Goal: Task Accomplishment & Management: Manage account settings

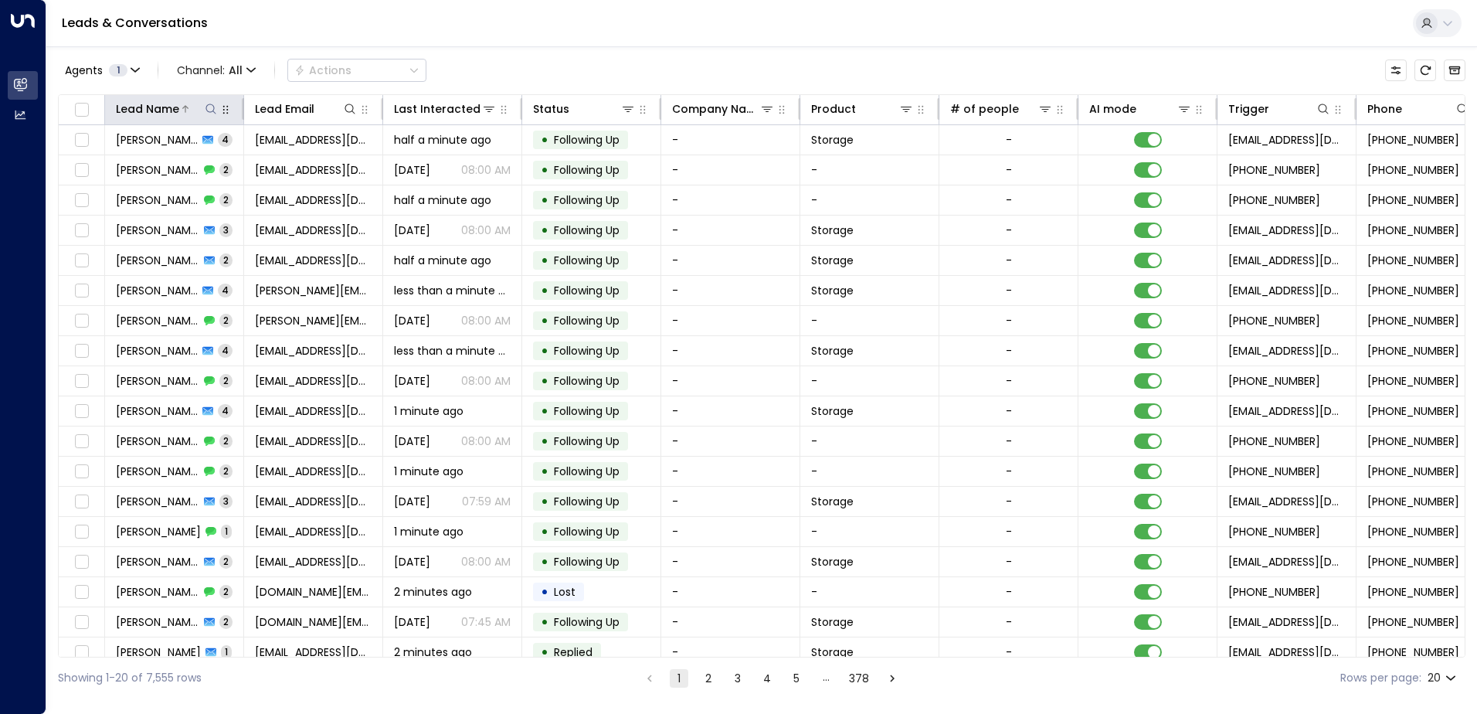
click at [212, 107] on icon at bounding box center [211, 109] width 12 height 12
click at [197, 165] on input "text" at bounding box center [210, 165] width 213 height 29
type input "******"
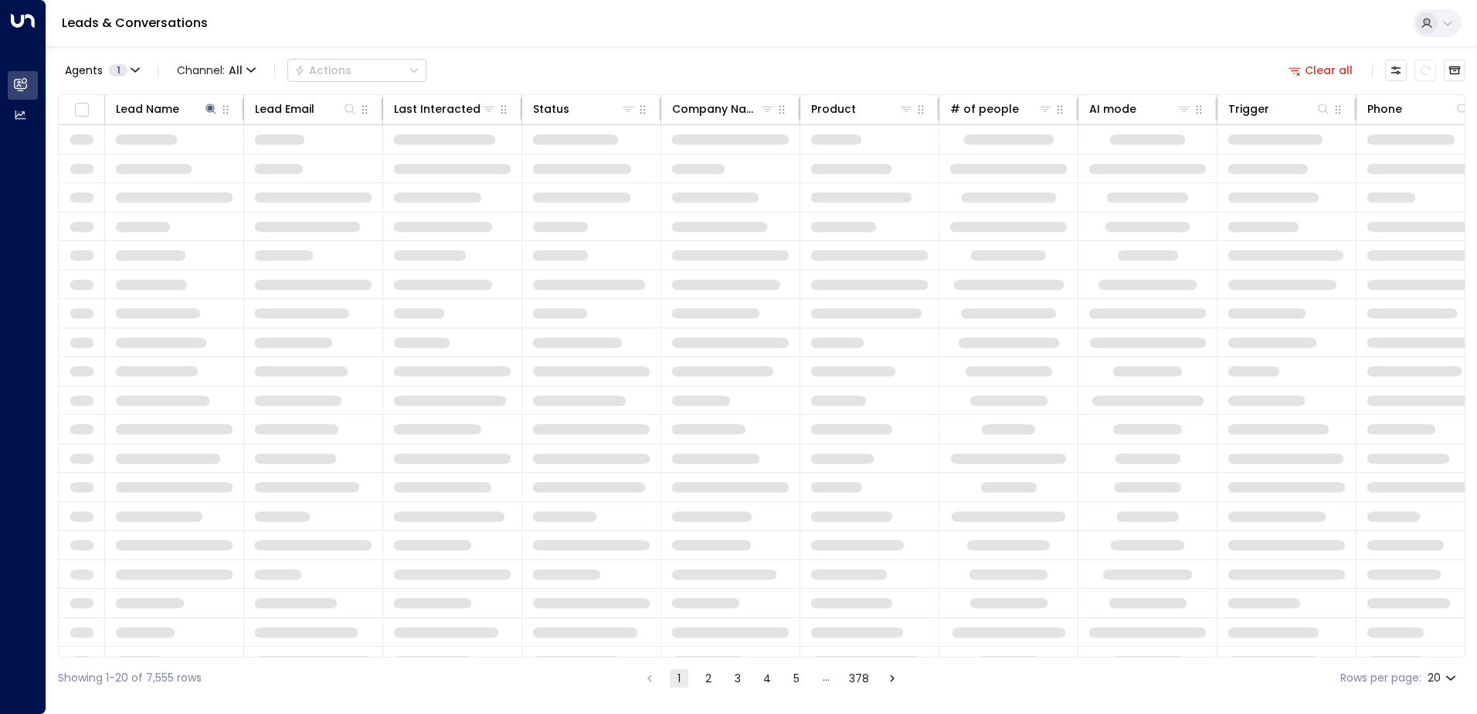
click at [520, 46] on div "Leads & Conversations" at bounding box center [761, 23] width 1430 height 47
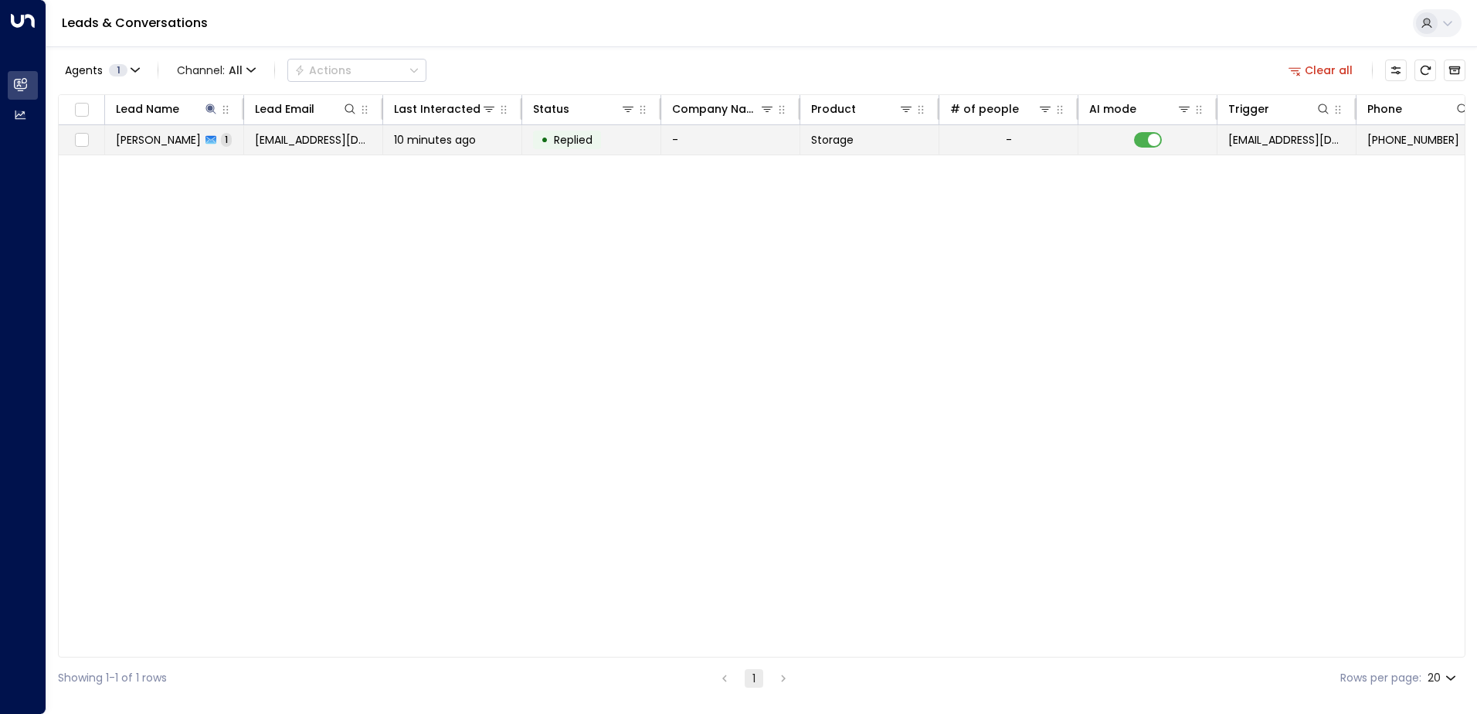
click at [168, 138] on span "[PERSON_NAME]" at bounding box center [158, 139] width 85 height 15
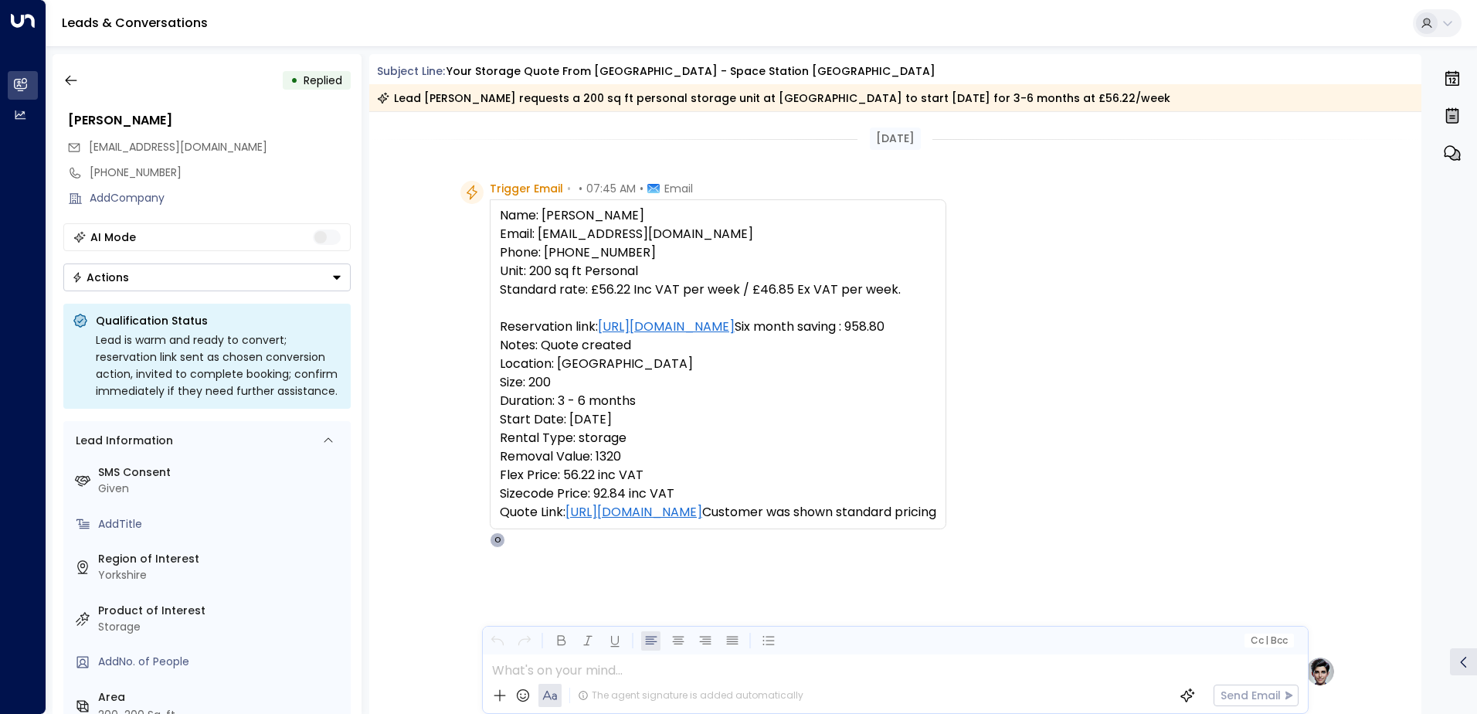
click at [332, 275] on icon "Button group with a nested menu" at bounding box center [336, 277] width 11 height 11
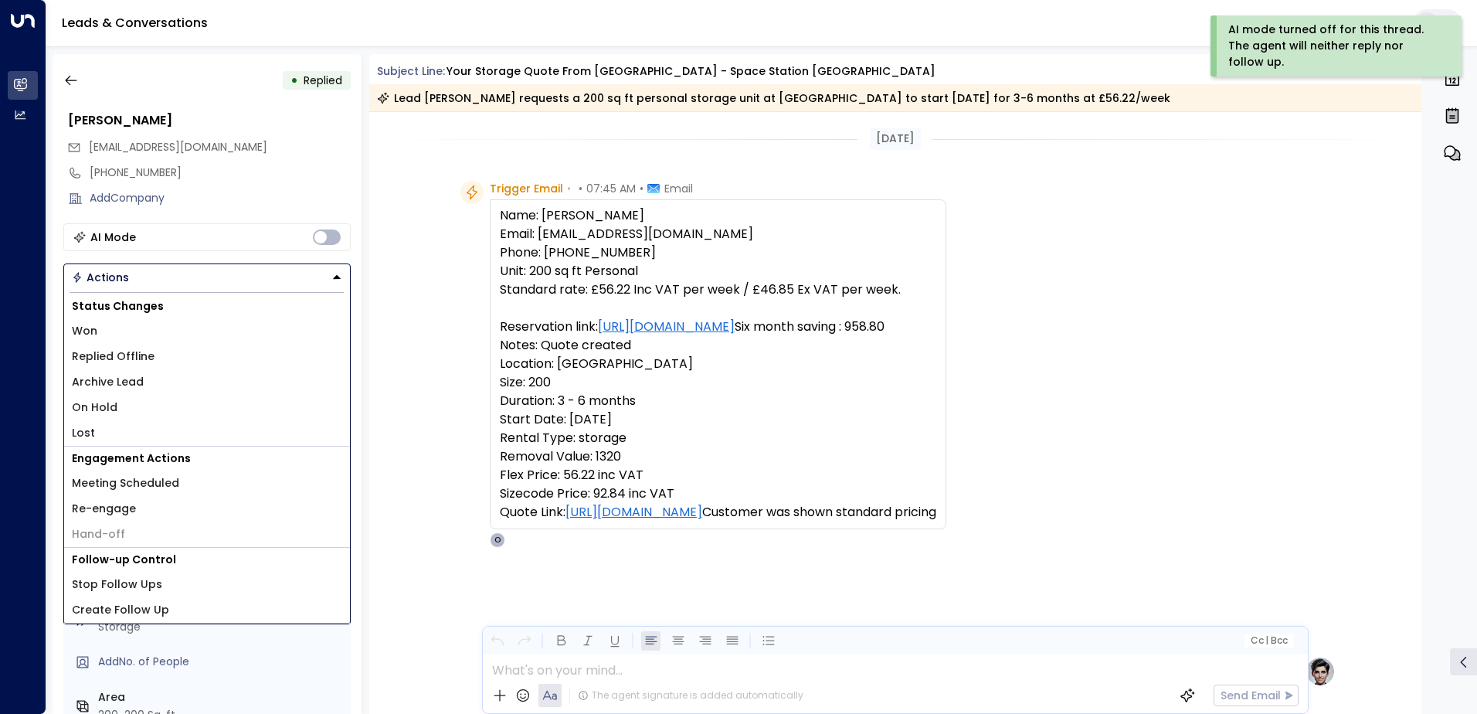
click at [182, 358] on li "Replied Offline" at bounding box center [207, 356] width 286 height 25
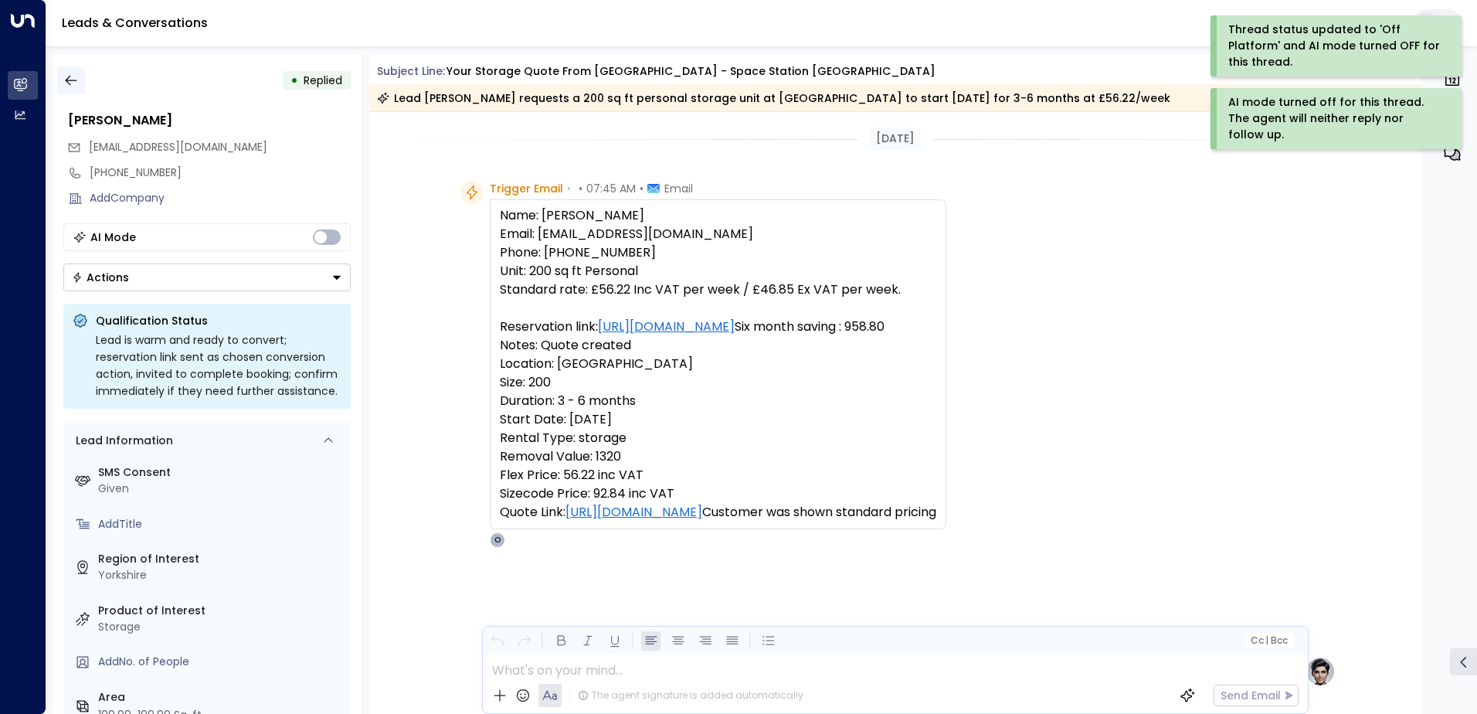
click at [64, 80] on icon "button" at bounding box center [70, 80] width 15 height 15
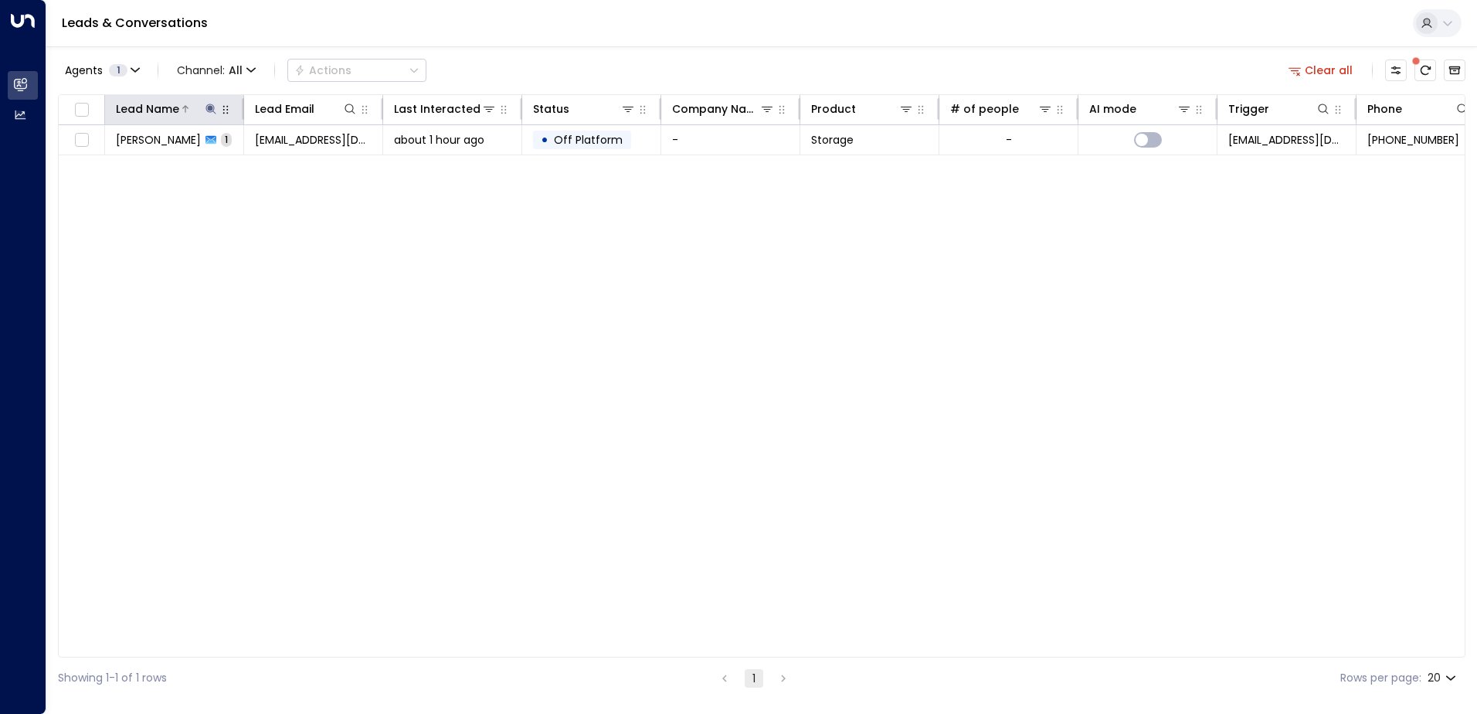
click at [211, 110] on icon at bounding box center [210, 108] width 10 height 10
click at [197, 162] on input "******" at bounding box center [200, 165] width 193 height 29
type input "*"
type input "****"
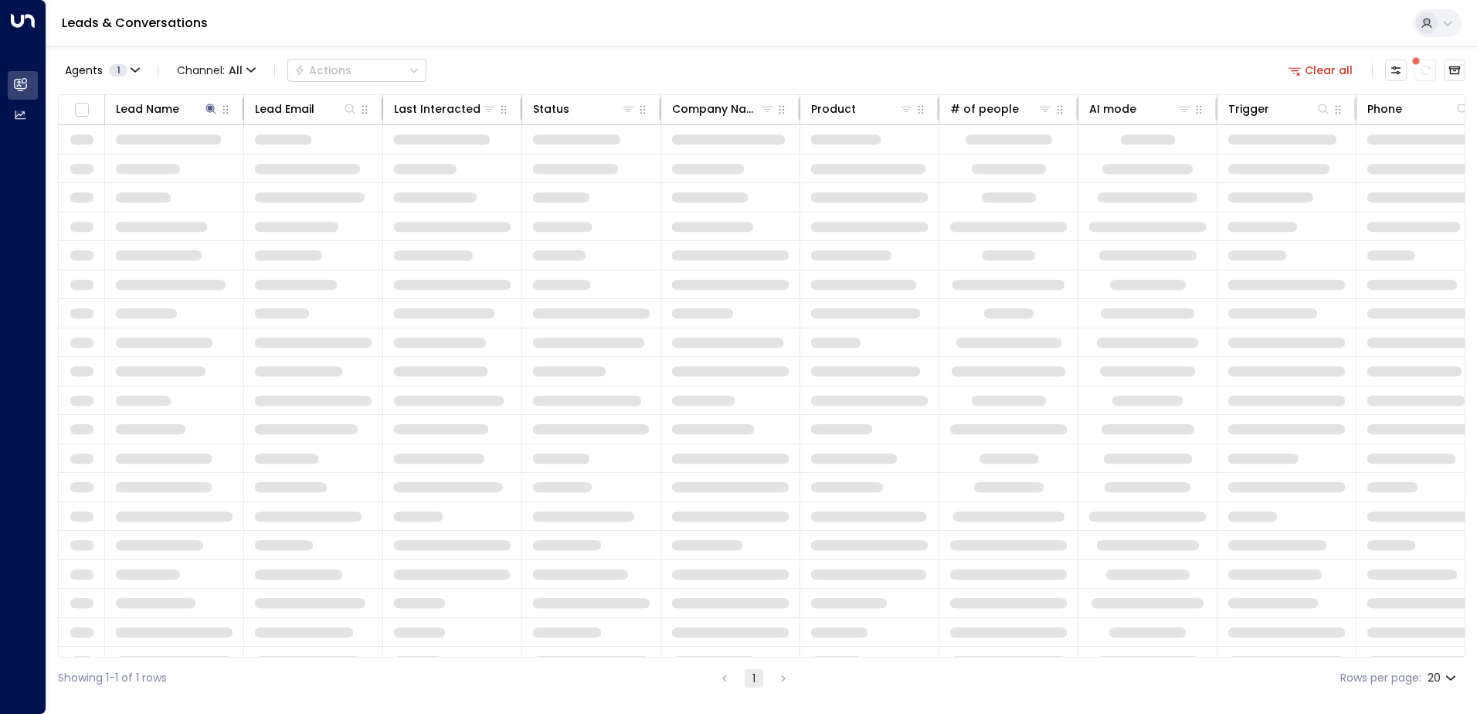
click at [531, 36] on div "Leads & Conversations" at bounding box center [761, 23] width 1430 height 47
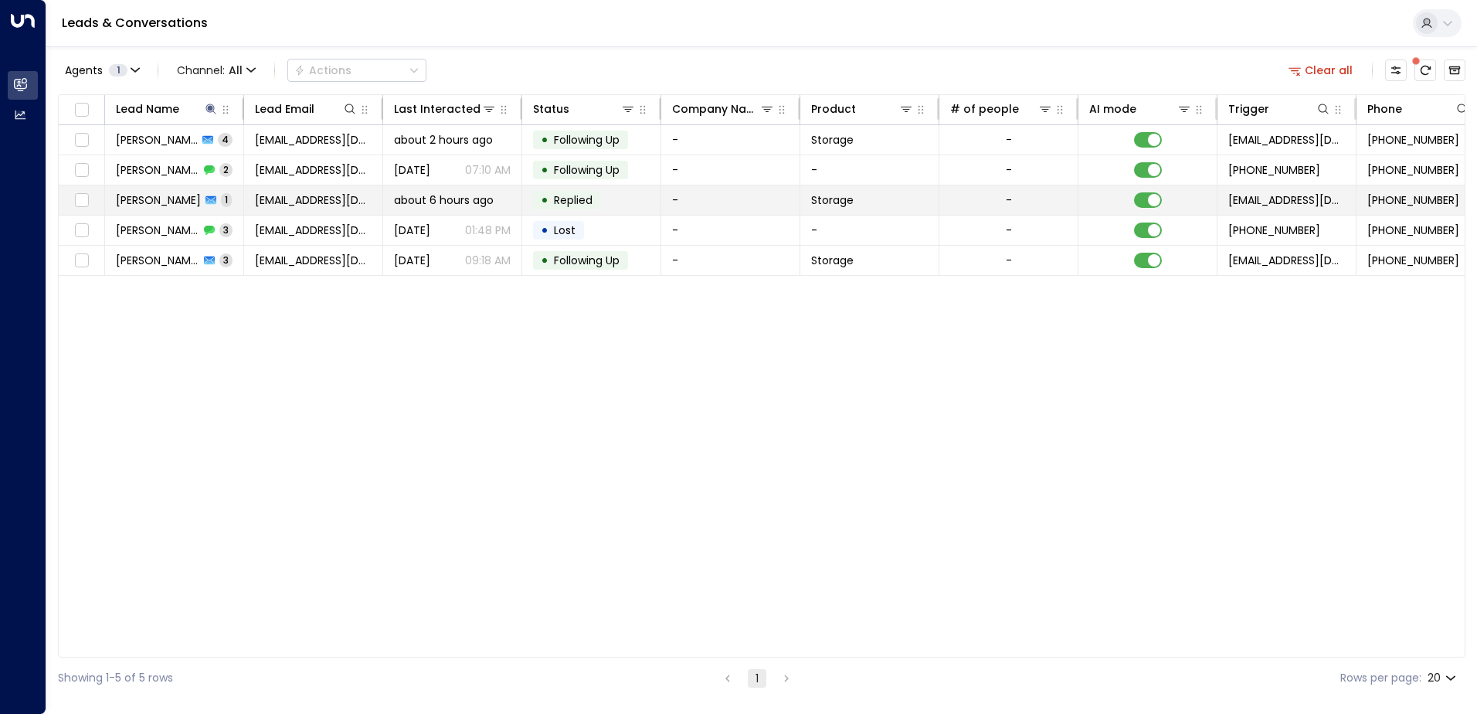
click at [149, 208] on td "[PERSON_NAME] 1" at bounding box center [174, 199] width 139 height 29
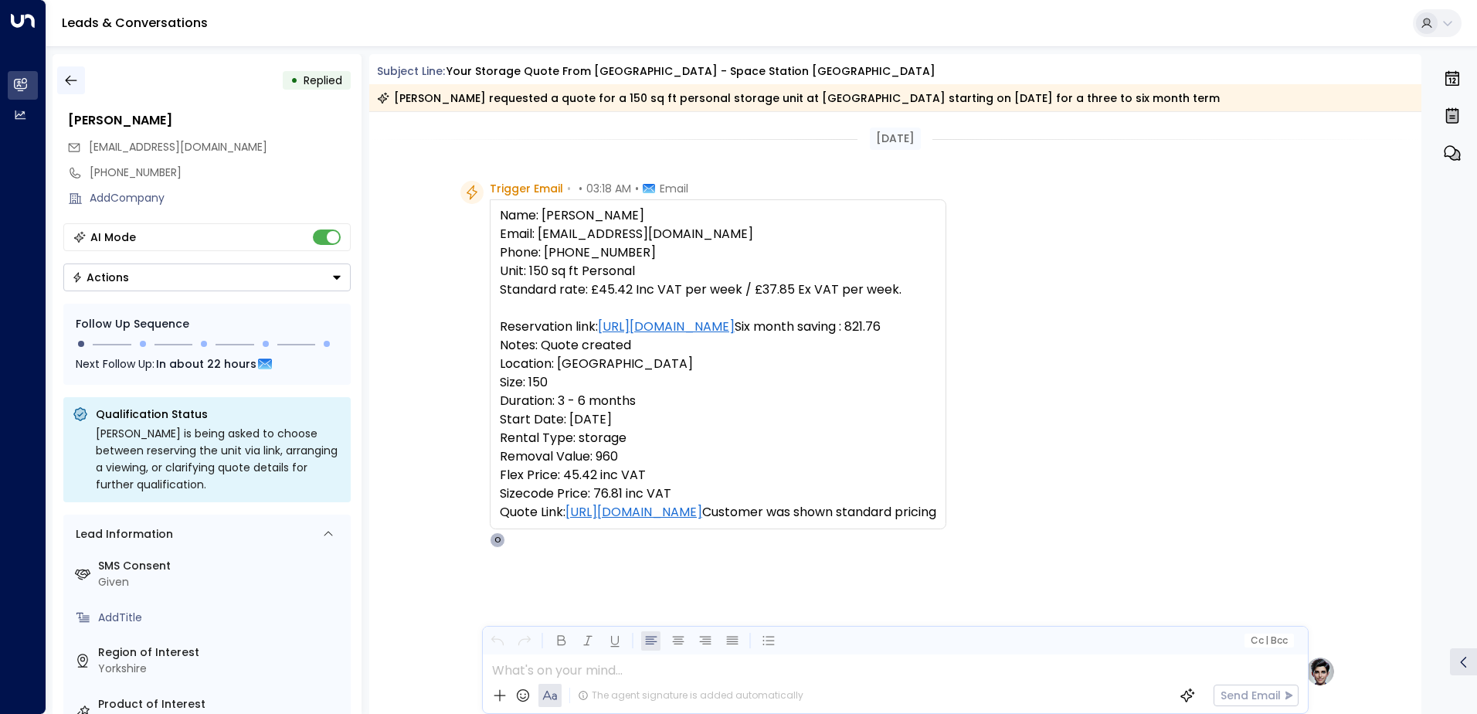
click at [65, 78] on icon "button" at bounding box center [70, 80] width 15 height 15
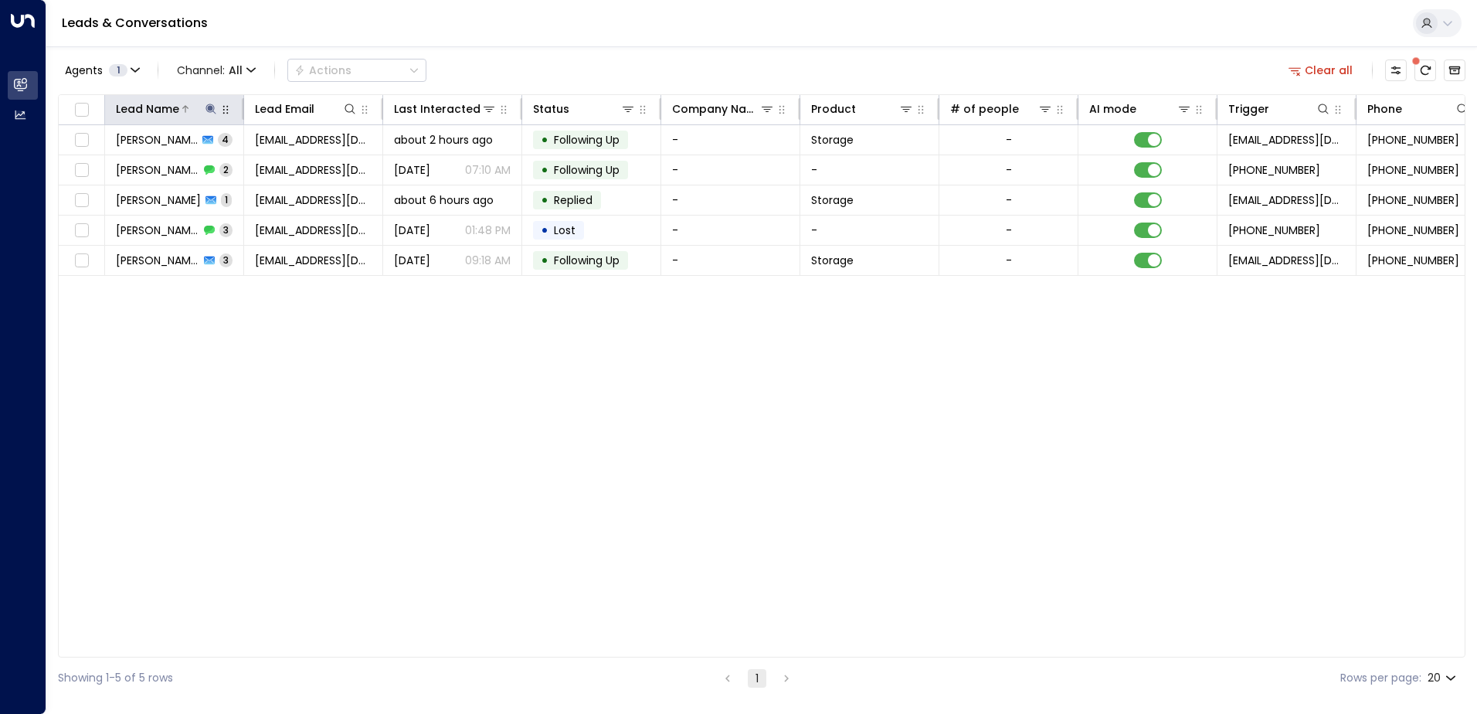
click at [212, 107] on icon at bounding box center [211, 109] width 12 height 12
type input "*"
type input "******"
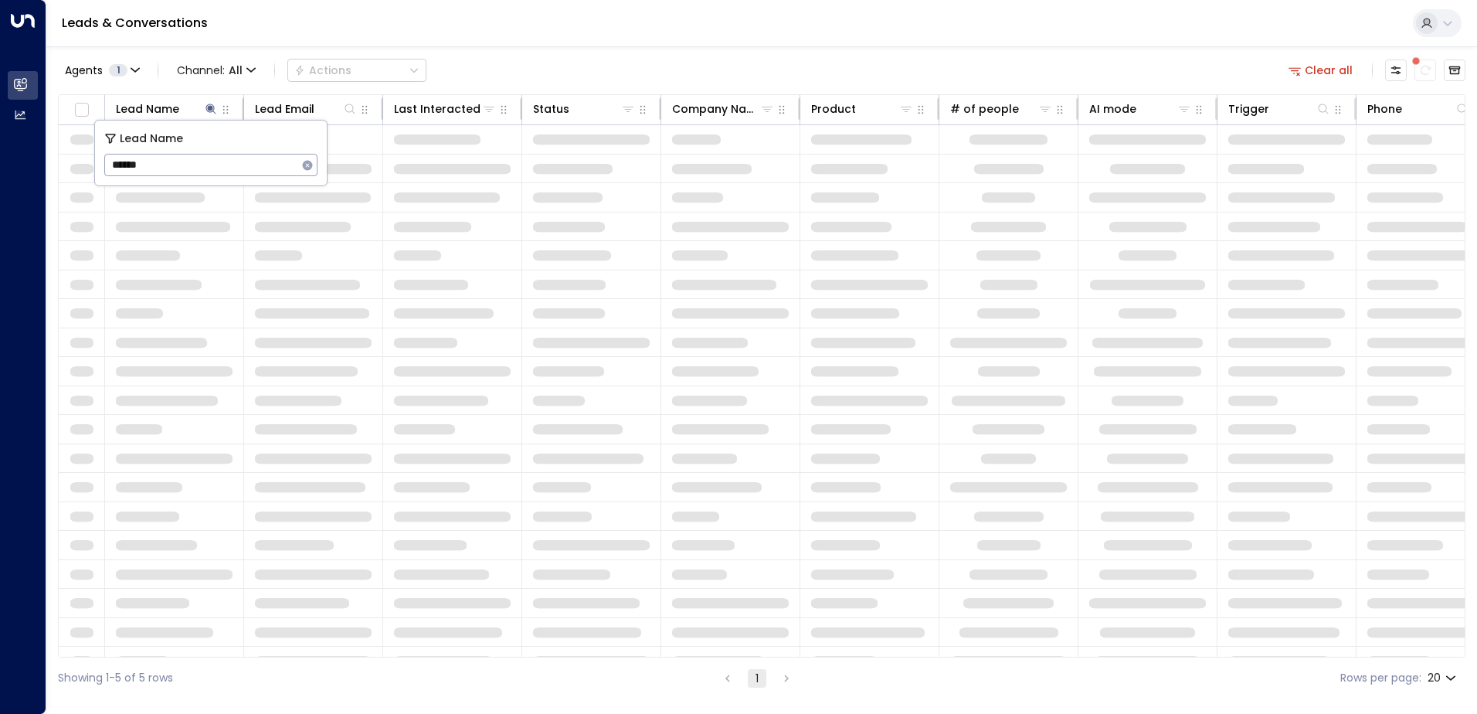
click at [572, 45] on div "Leads & Conversations" at bounding box center [761, 23] width 1430 height 47
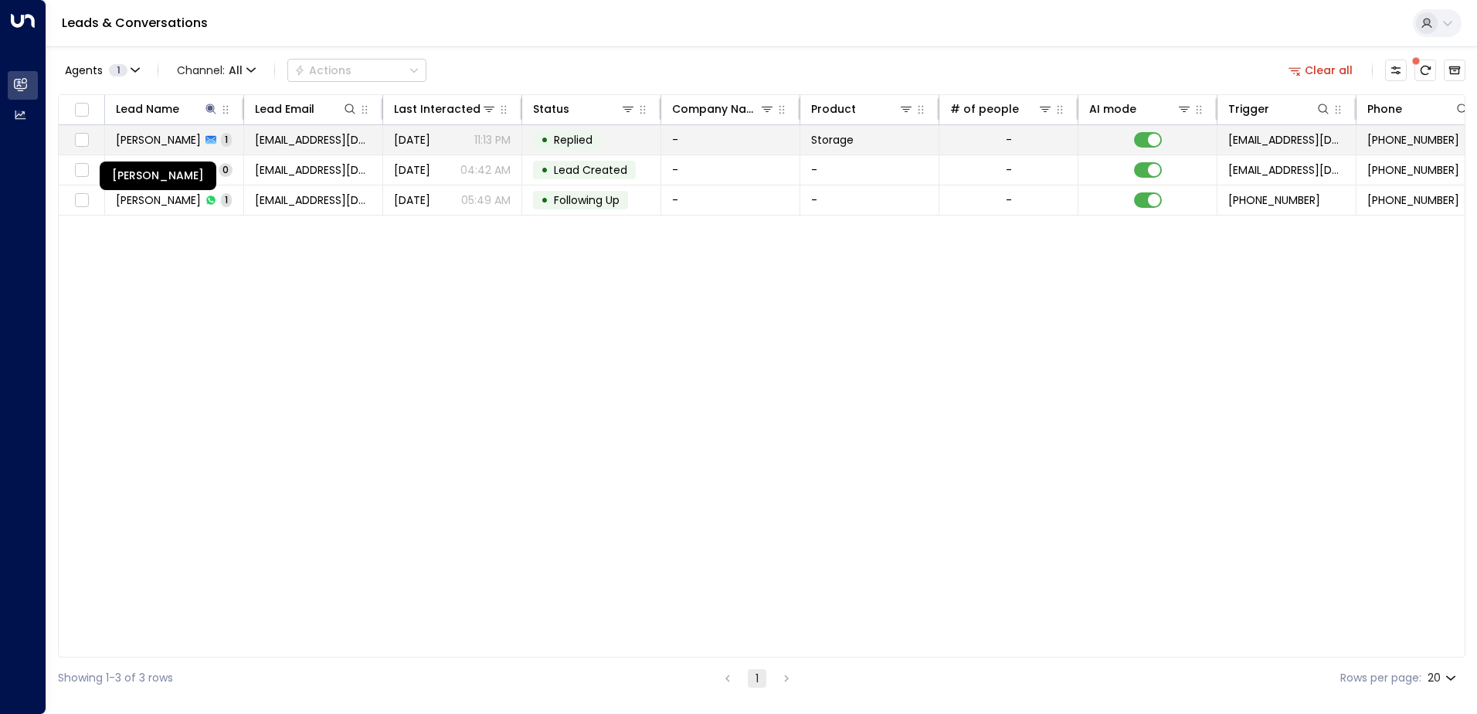
click at [169, 141] on span "[PERSON_NAME]" at bounding box center [158, 139] width 85 height 15
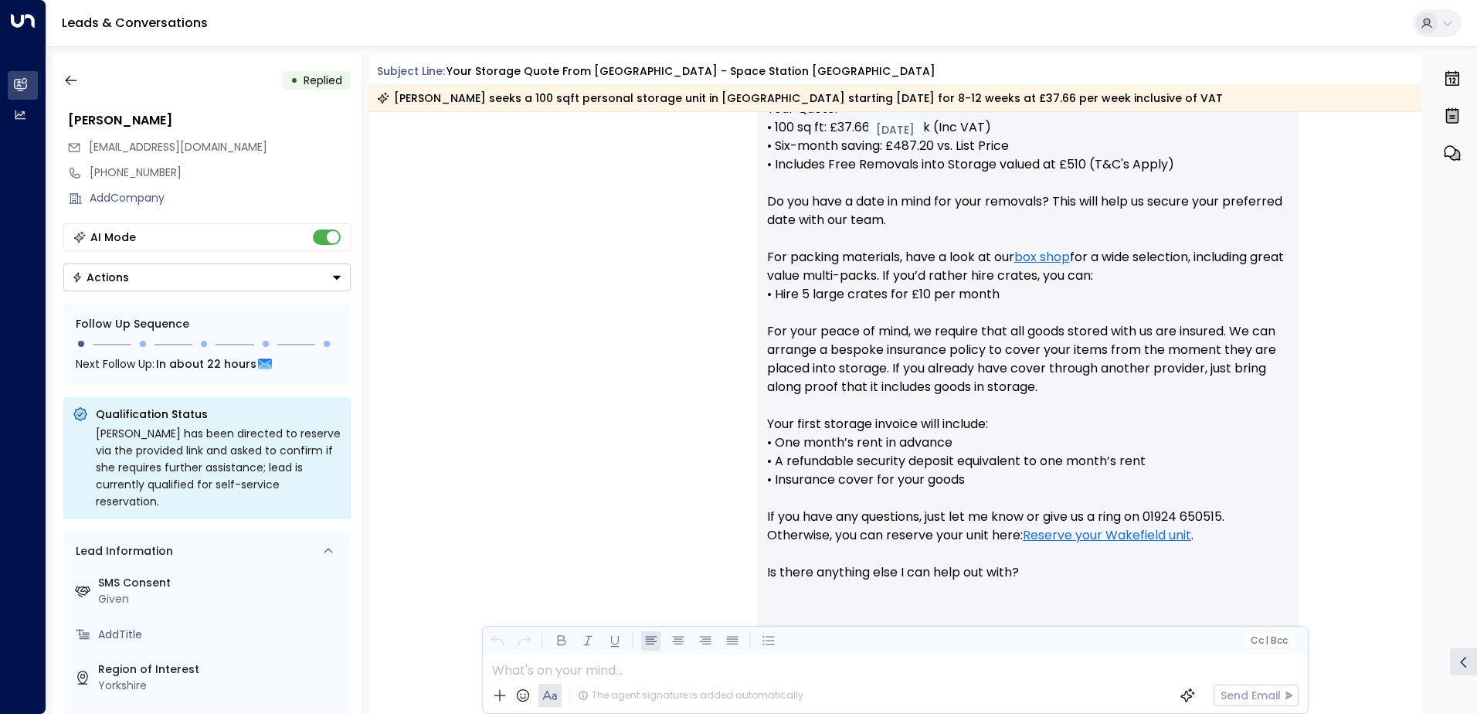
scroll to position [739, 0]
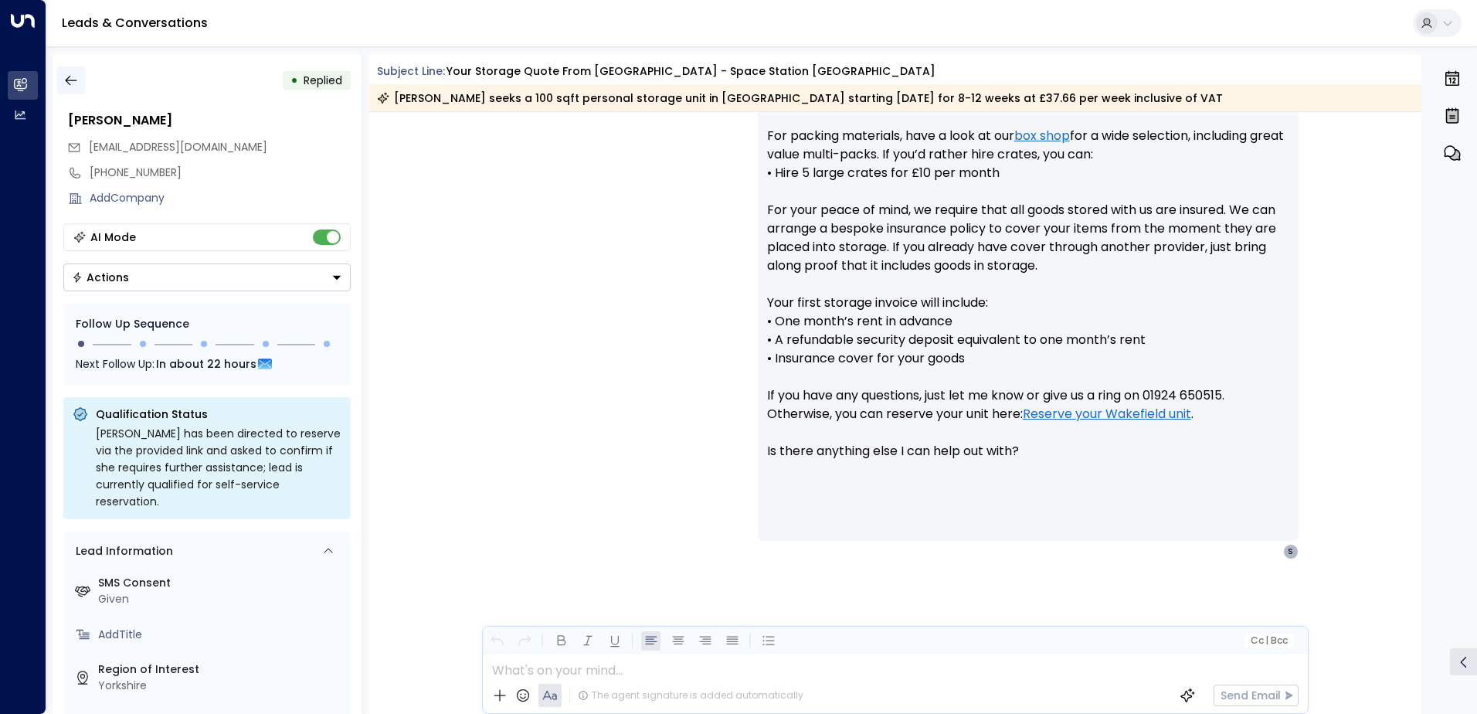
click at [73, 79] on icon "button" at bounding box center [70, 80] width 15 height 15
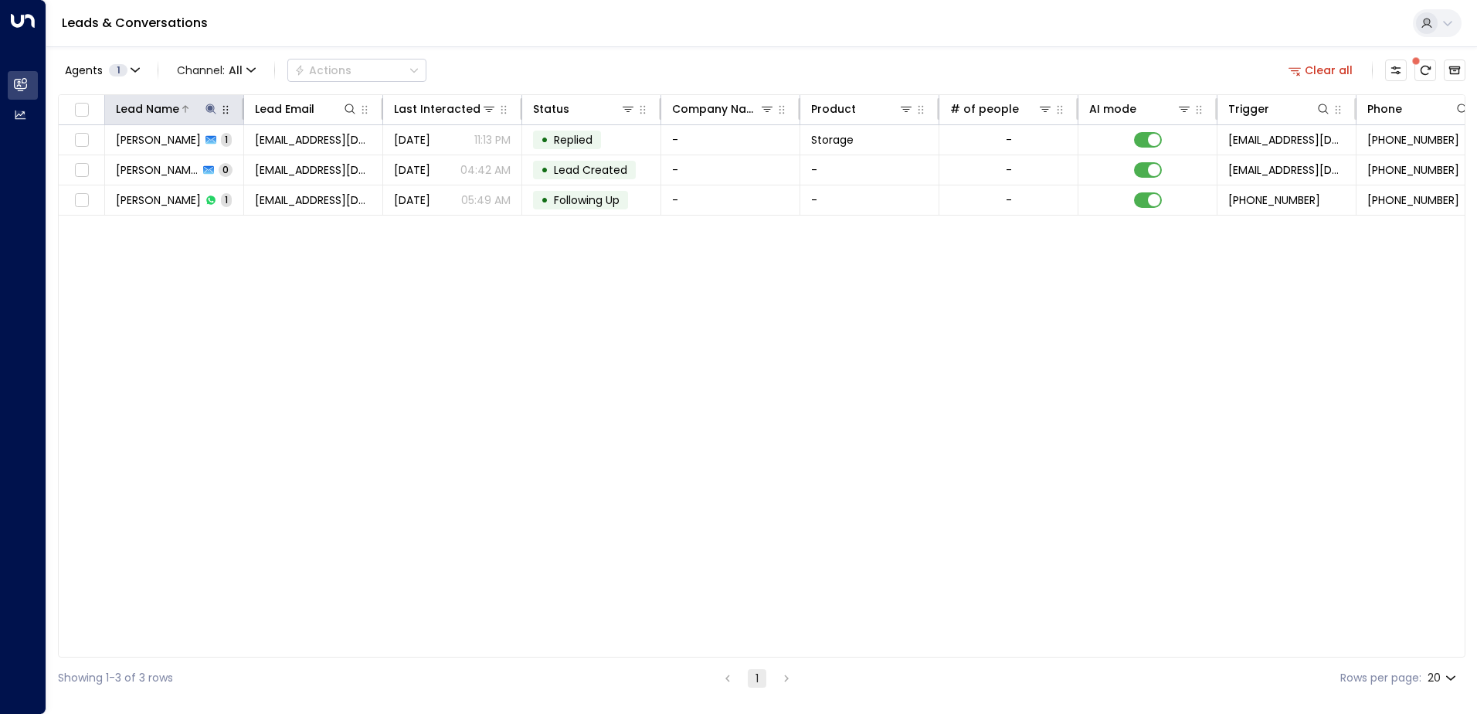
click at [216, 107] on icon at bounding box center [211, 109] width 12 height 12
type input "*"
type input "*****"
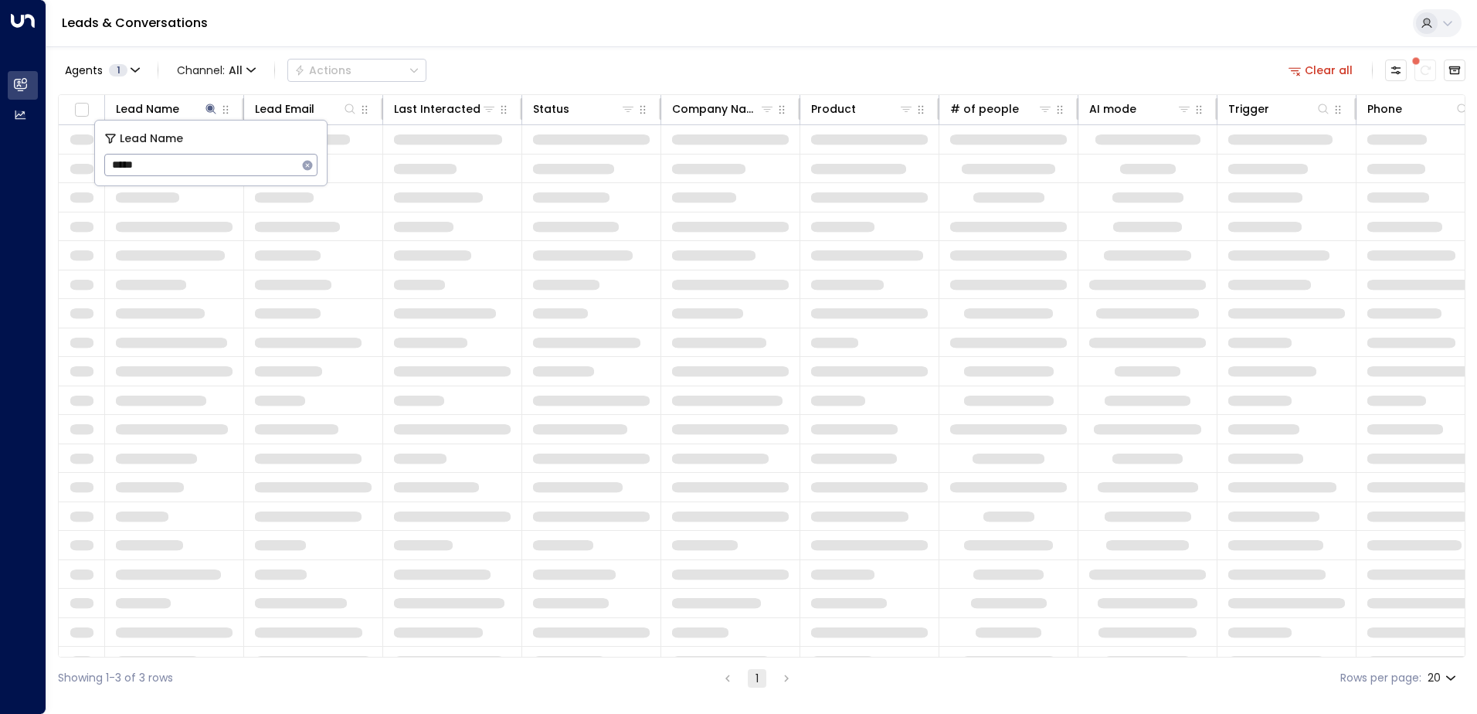
click at [497, 29] on div "Leads & Conversations" at bounding box center [761, 23] width 1430 height 47
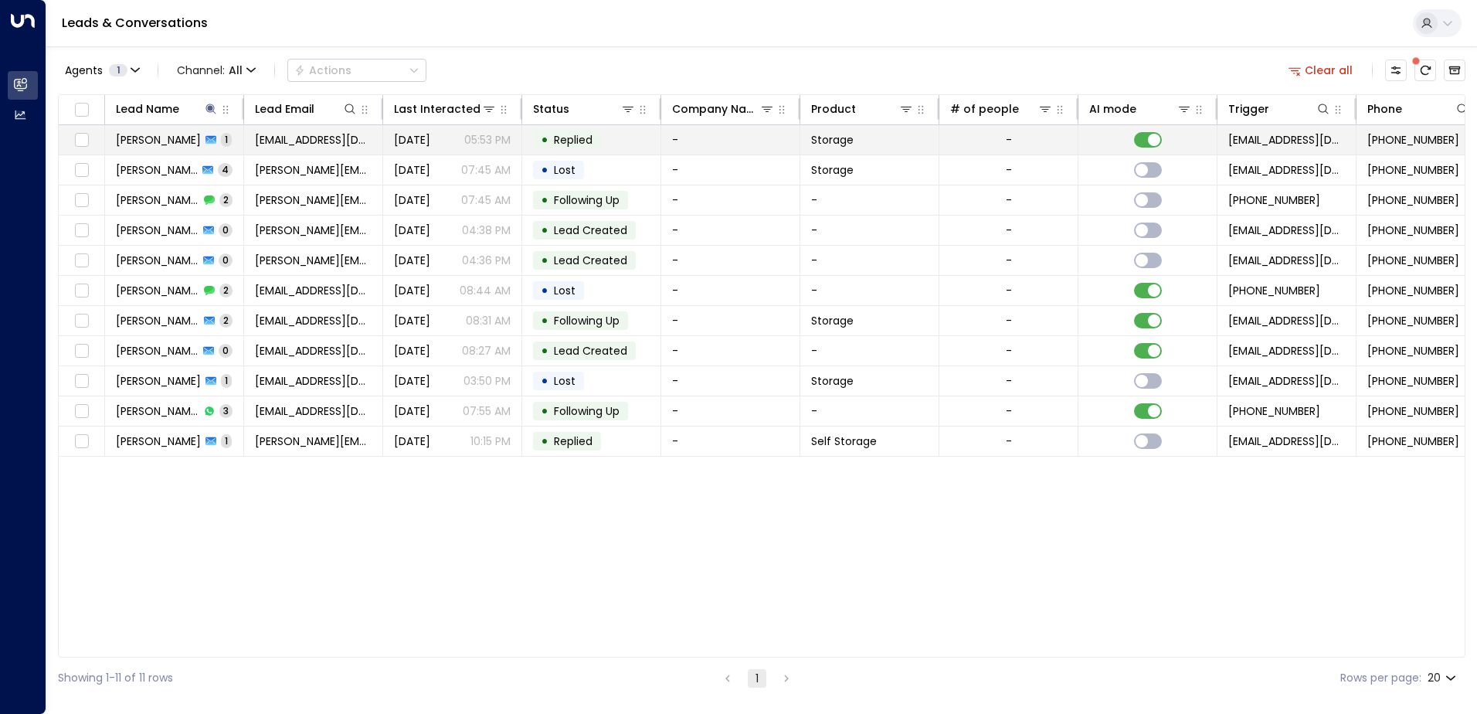
click at [145, 141] on span "[PERSON_NAME]" at bounding box center [158, 139] width 85 height 15
